Goal: Register for event/course

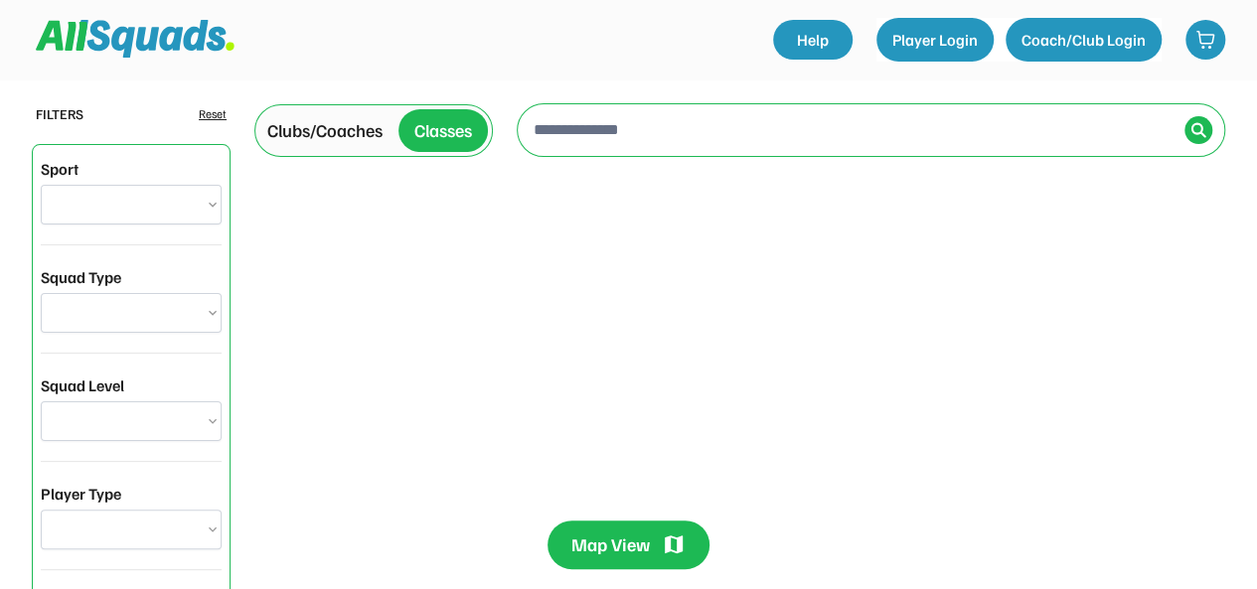
select select "**********"
select select "********"
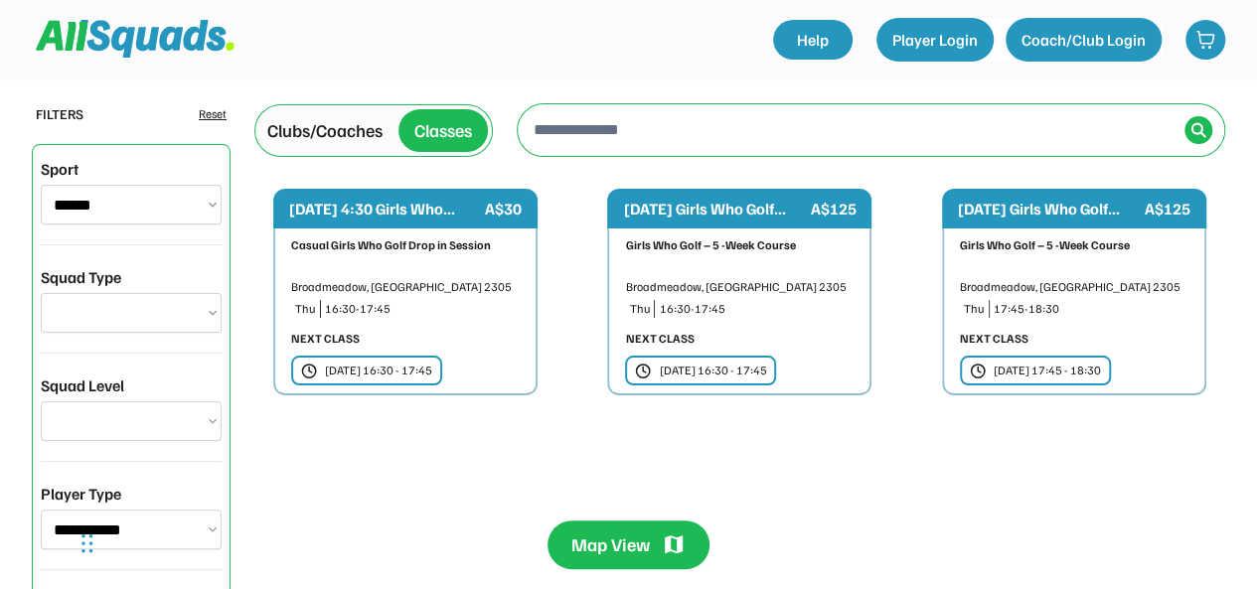
click at [715, 210] on div "[DATE] Girls Who Golf..." at bounding box center [714, 209] width 183 height 24
